Goal: Submit feedback/report problem

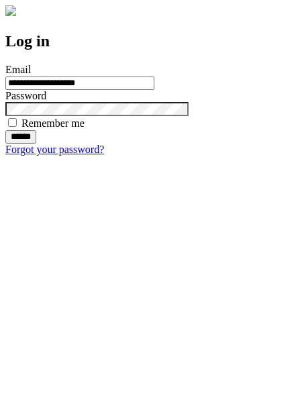
click at [36, 144] on input "******" at bounding box center [20, 136] width 31 height 13
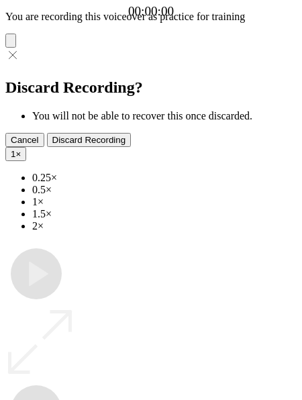
type input "**********"
